Goal: Check status: Check status

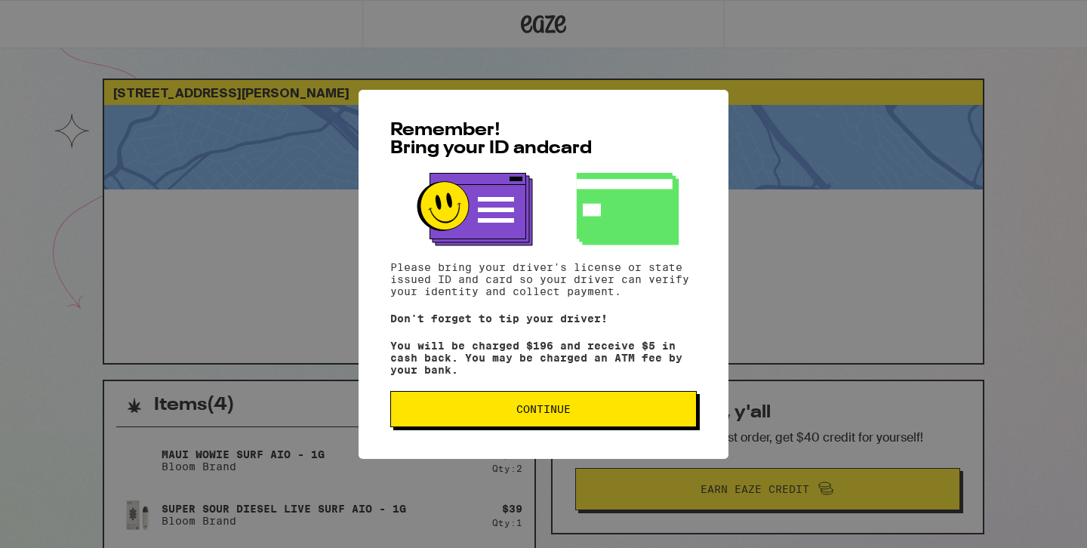
click at [564, 414] on span "Continue" at bounding box center [543, 409] width 54 height 11
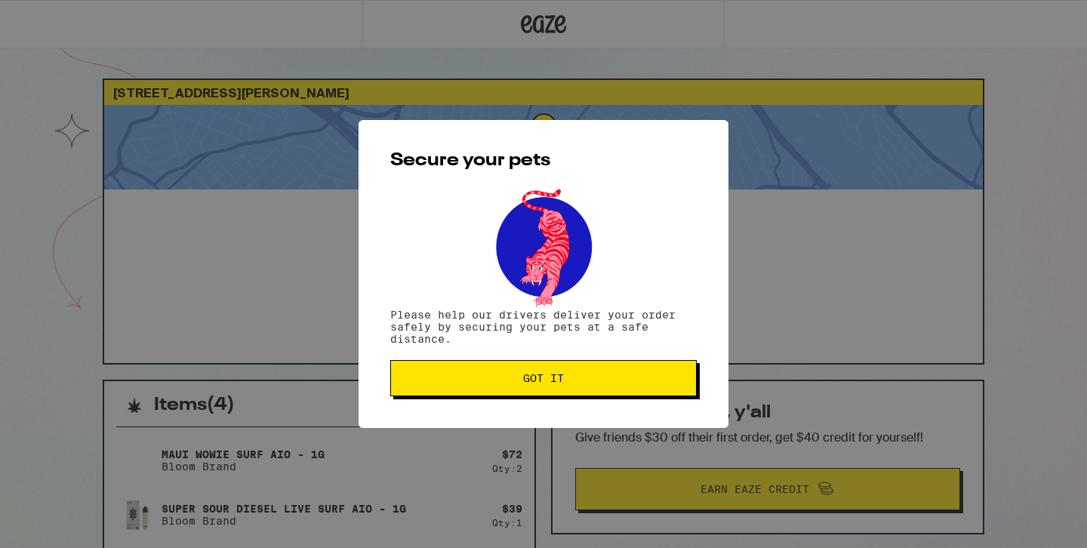
click at [566, 389] on button "Got it" at bounding box center [543, 378] width 307 height 36
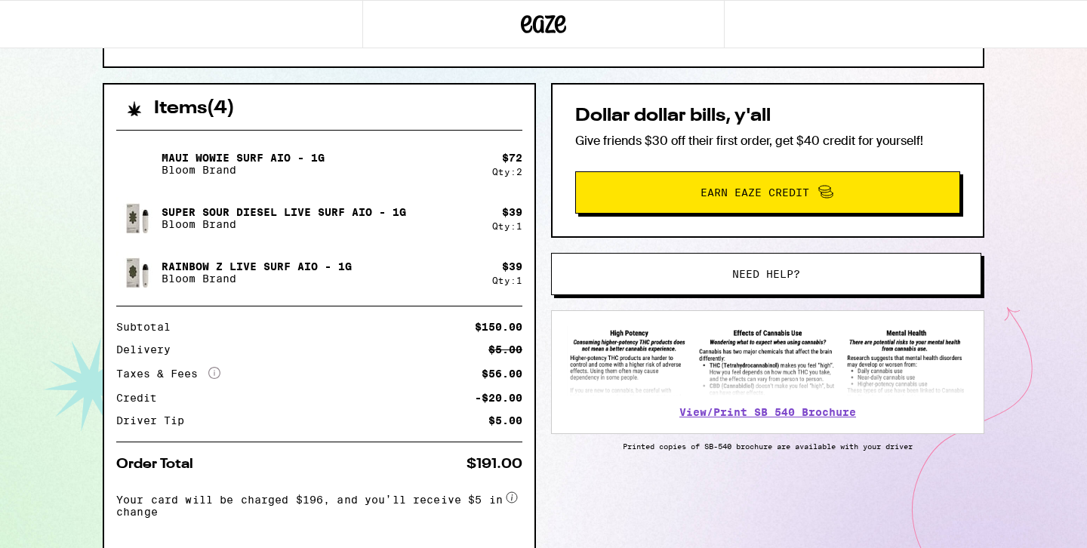
scroll to position [294, 0]
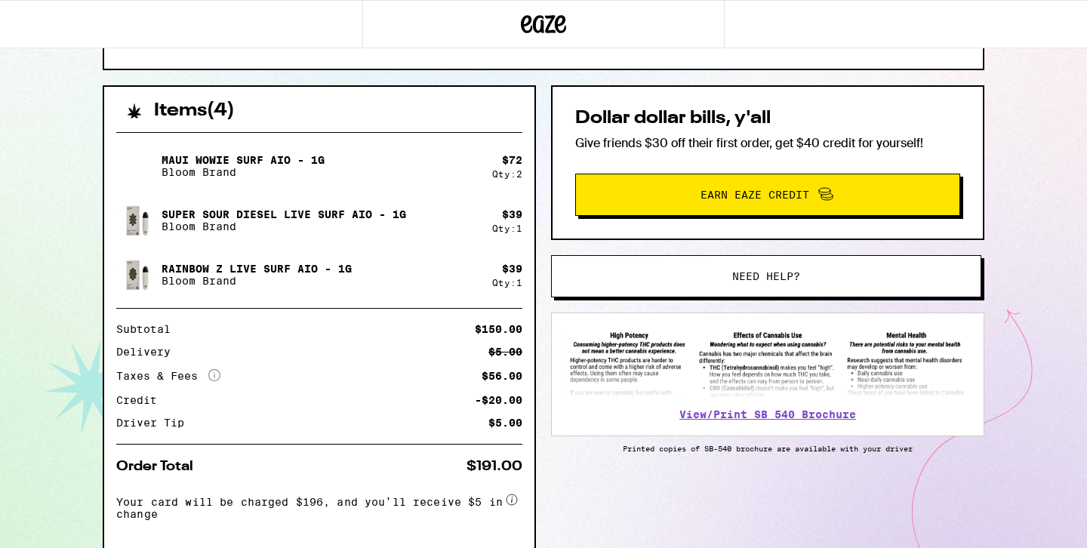
click at [674, 273] on span "Need help?" at bounding box center [766, 276] width 326 height 11
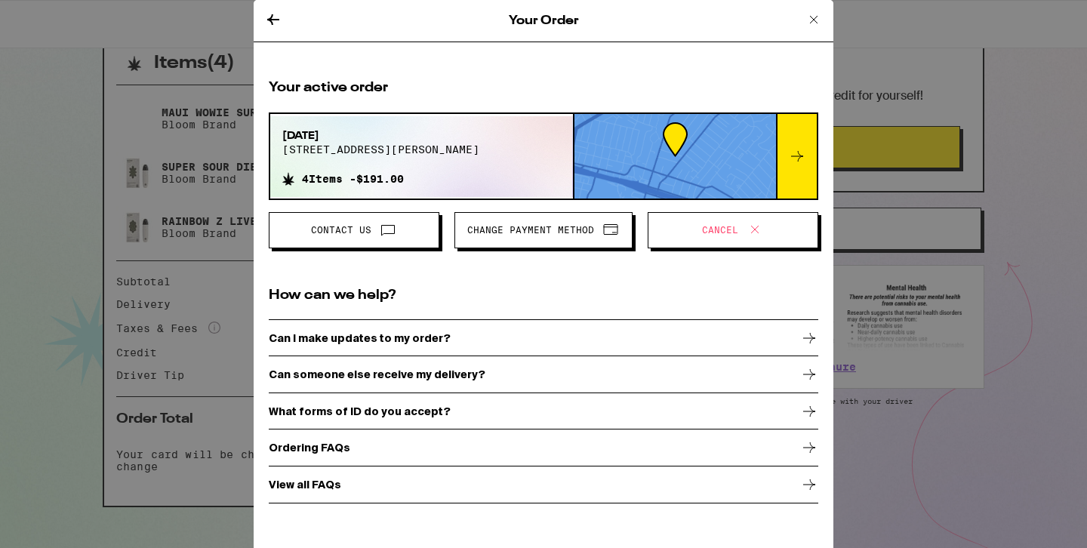
scroll to position [347, 0]
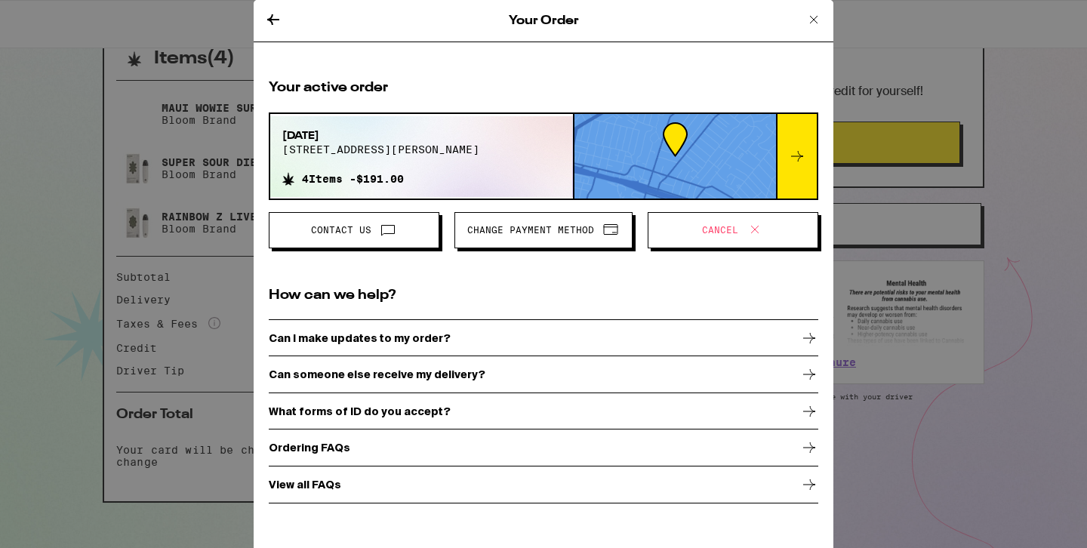
click at [812, 18] on icon at bounding box center [814, 20] width 8 height 8
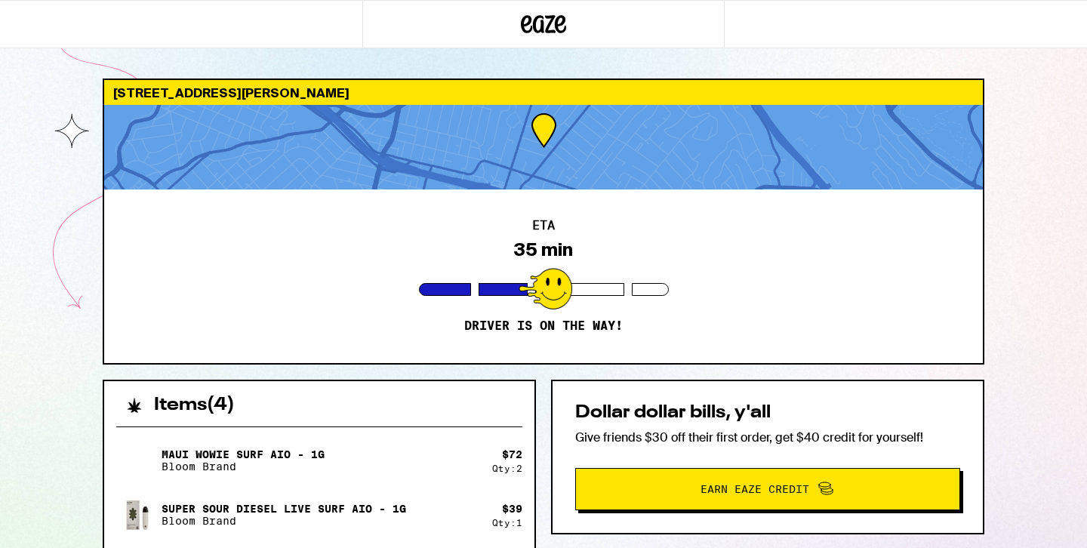
click at [585, 131] on div at bounding box center [543, 147] width 879 height 85
click at [556, 257] on div "35 min" at bounding box center [543, 249] width 59 height 21
click at [551, 279] on div at bounding box center [546, 289] width 54 height 42
